Goal: Navigation & Orientation: Go to known website

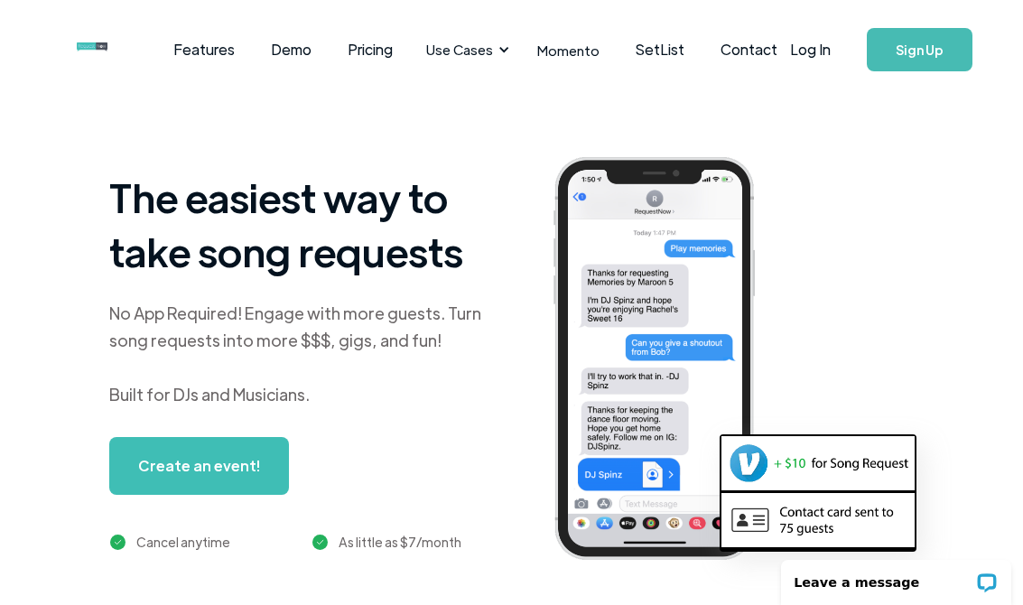
click at [824, 55] on link "Log In" at bounding box center [810, 49] width 77 height 63
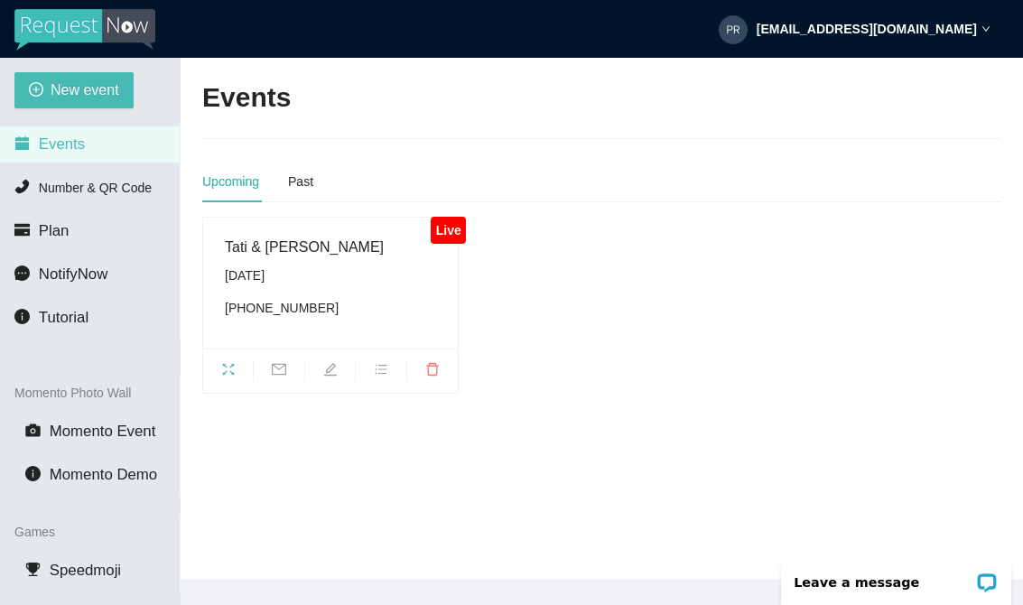
click at [233, 354] on ul at bounding box center [330, 371] width 255 height 44
click at [229, 363] on icon "fullscreen" at bounding box center [228, 369] width 14 height 14
